Goal: Transaction & Acquisition: Purchase product/service

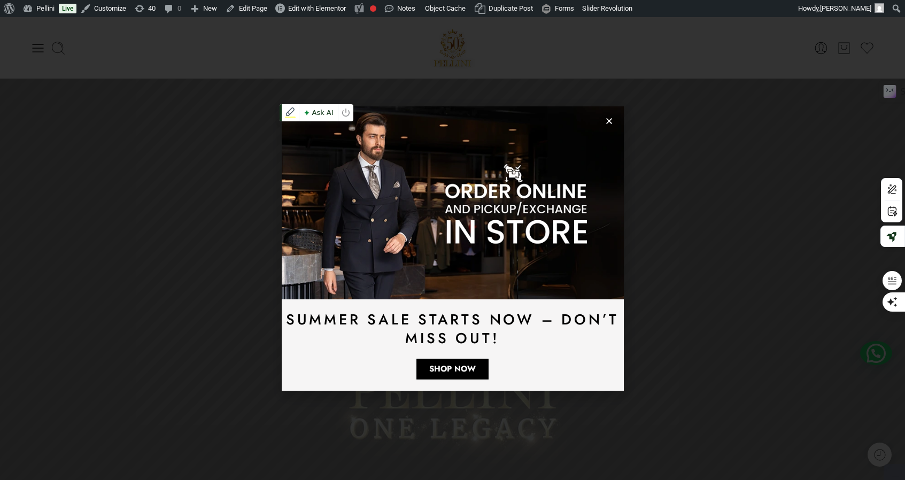
click at [609, 125] on icon "Close" at bounding box center [609, 121] width 8 height 8
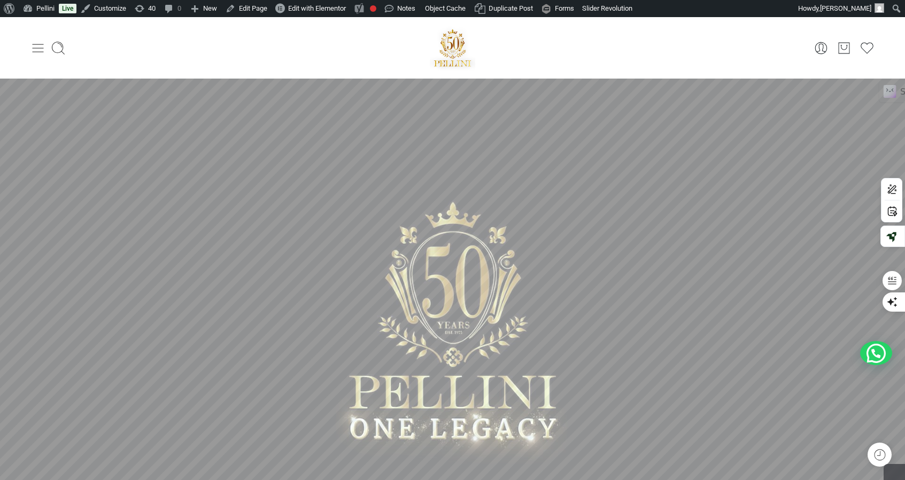
click at [39, 50] on icon at bounding box center [37, 48] width 15 height 15
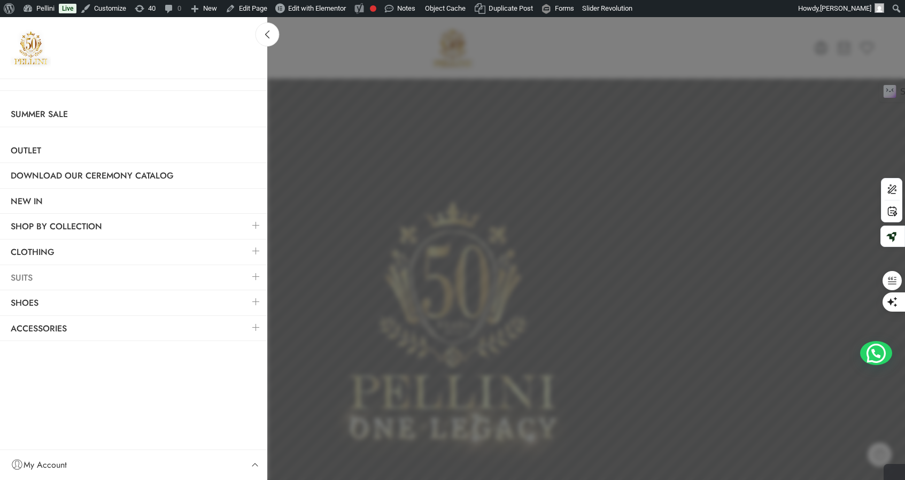
click at [34, 274] on link "Suits" at bounding box center [133, 278] width 267 height 25
click at [257, 278] on link at bounding box center [256, 276] width 22 height 23
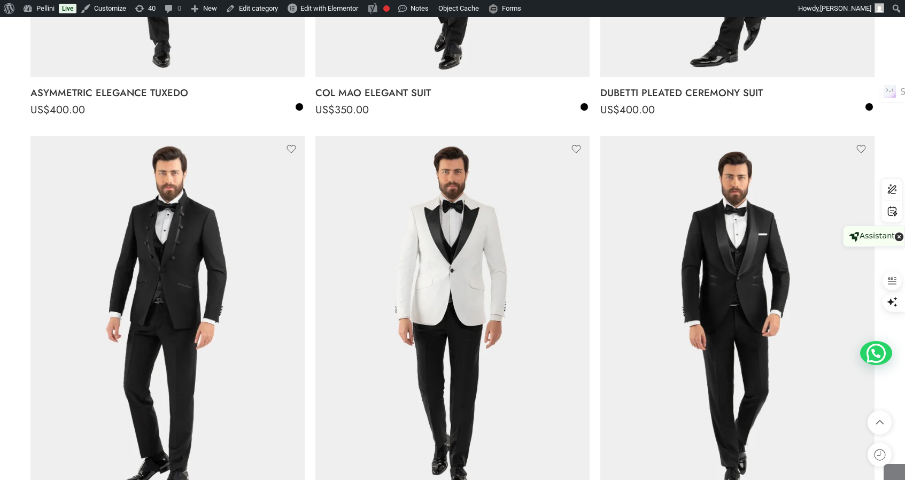
scroll to position [497, 0]
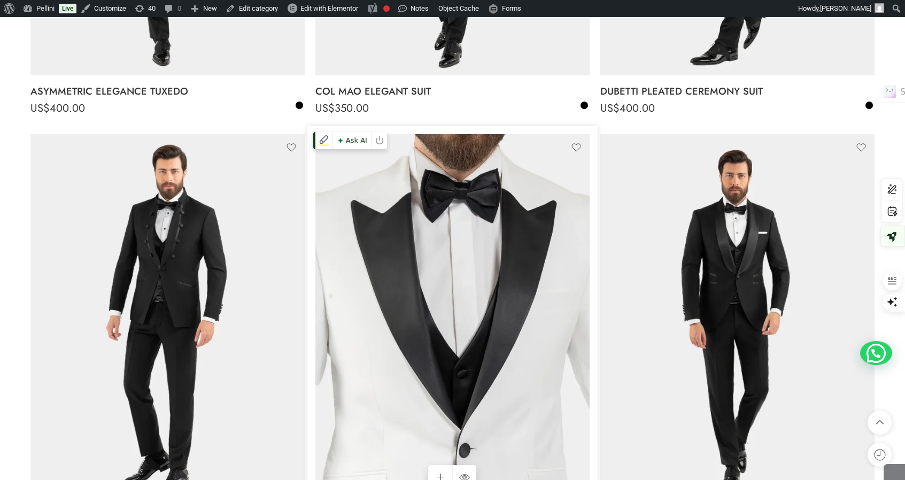
click at [514, 235] on img at bounding box center [452, 317] width 274 height 366
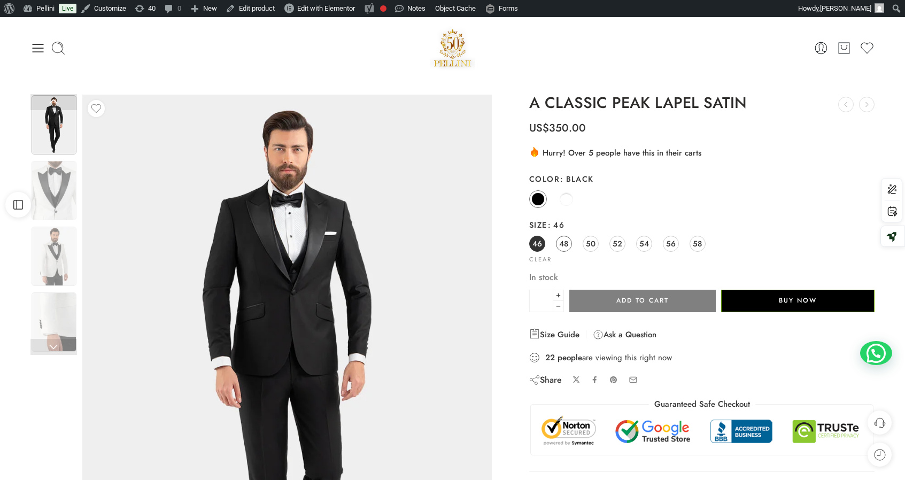
click at [563, 242] on span "48" at bounding box center [563, 243] width 9 height 14
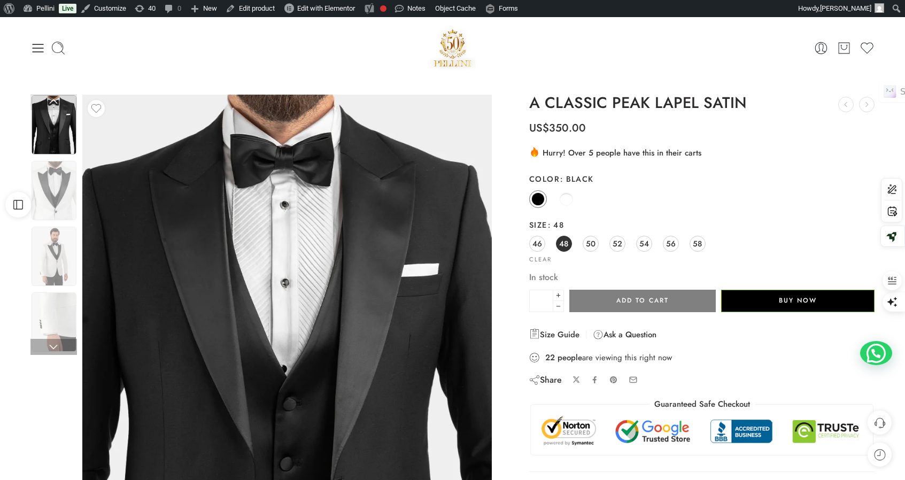
click at [69, 133] on img at bounding box center [54, 124] width 45 height 59
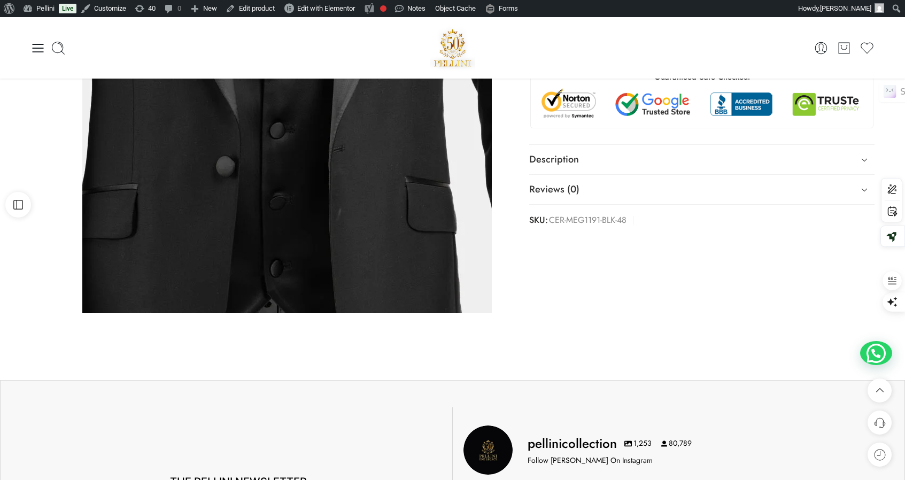
scroll to position [108, 0]
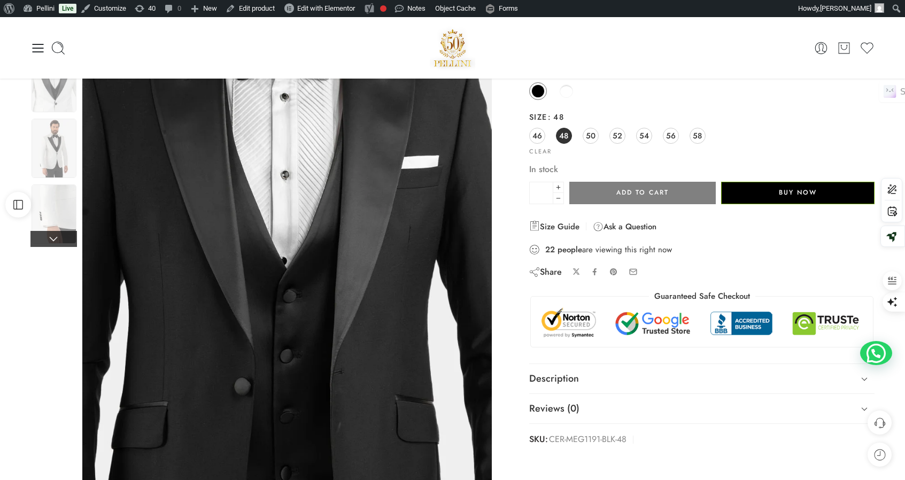
click at [56, 238] on link at bounding box center [53, 239] width 47 height 16
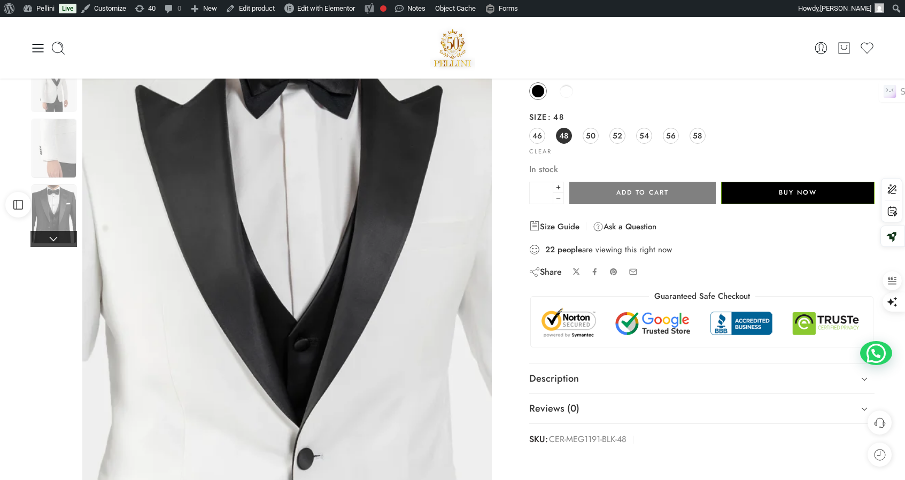
click at [56, 239] on link at bounding box center [53, 239] width 47 height 16
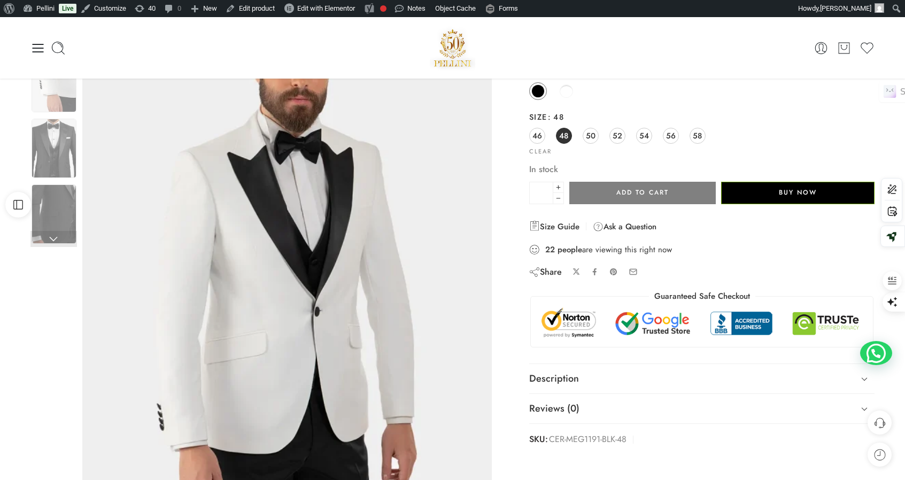
click at [56, 239] on link at bounding box center [53, 239] width 47 height 16
